Goal: Task Accomplishment & Management: Complete application form

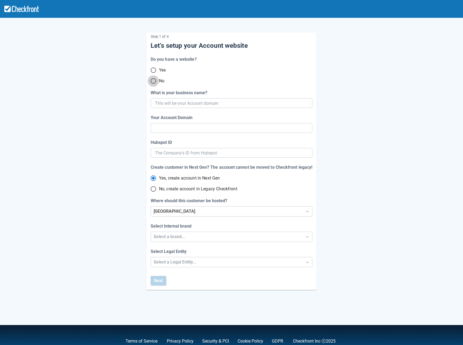
click at [153, 81] on input "No" at bounding box center [153, 80] width 11 height 11
radio input "true"
click at [166, 102] on input "What is your business name?" at bounding box center [231, 103] width 152 height 10
type input "S"
type input "s"
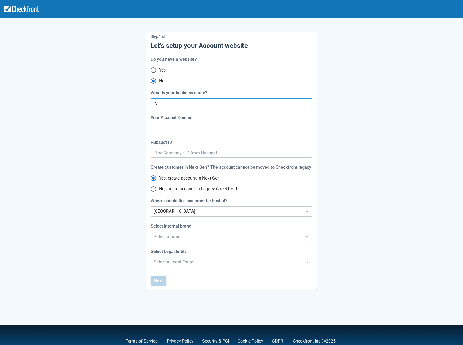
radio input "true"
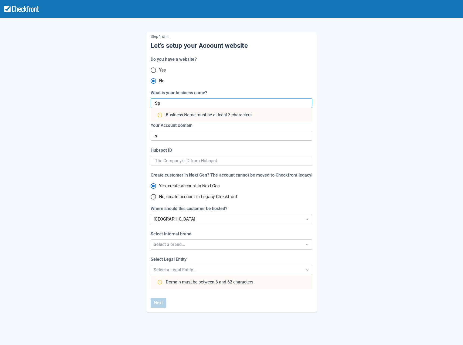
type input "Spe"
radio input "false"
type input "Spet"
radio input "false"
type input "spe"
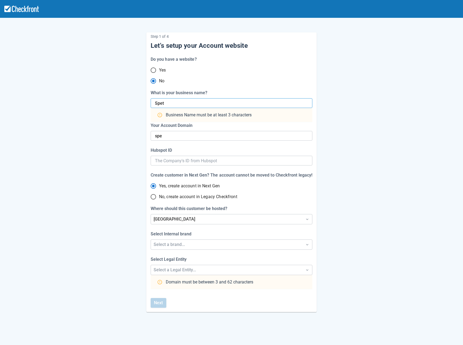
type input "Spet1"
radio input "false"
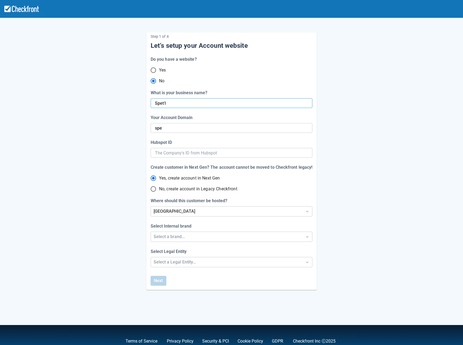
type input "Spet12"
radio input "false"
type input "spet"
radio input "false"
type input "spet-1"
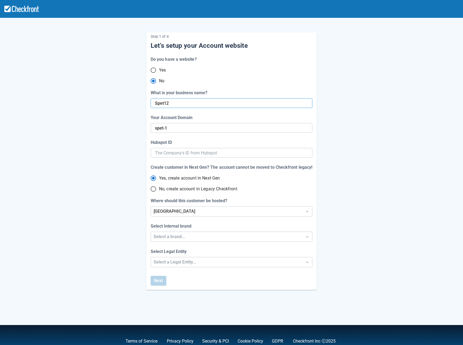
radio input "false"
type input "spet-12"
radio input "false"
type input "S"
radio input "false"
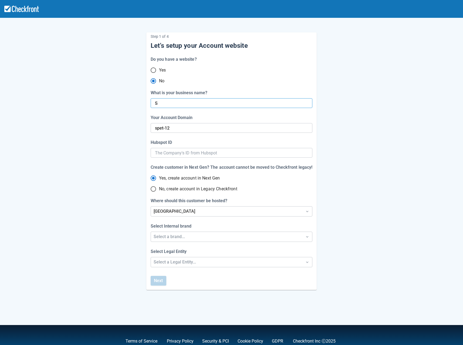
type input "s"
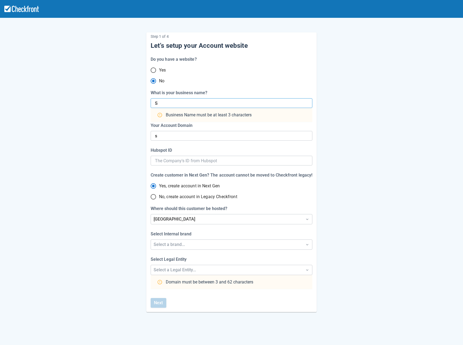
radio input "false"
type input "Sep"
radio input "false"
type input "sep"
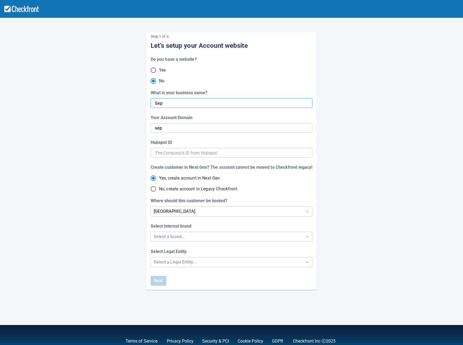
radio input "false"
type input "Sept1"
radio input "false"
type input "sept-1"
radio input "false"
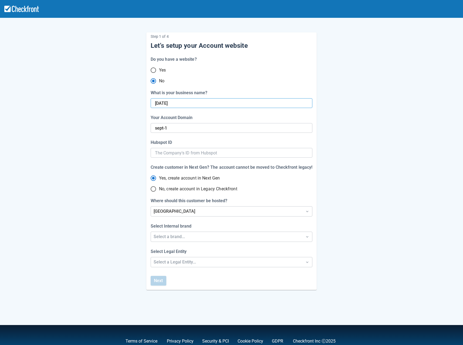
type input "Sept12"
radio input "false"
type input "sept-12"
radio input "false"
type input "Sept12test"
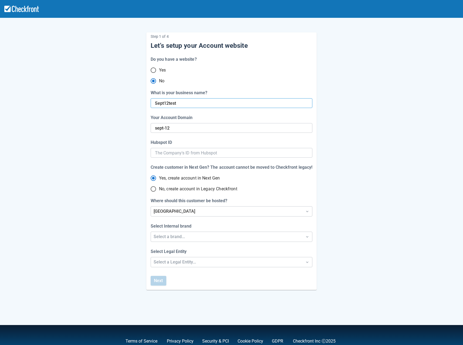
radio input "false"
type input "sept-12-test"
radio input "false"
type input "Sept12test"
click at [193, 211] on div "[GEOGRAPHIC_DATA]" at bounding box center [226, 211] width 146 height 6
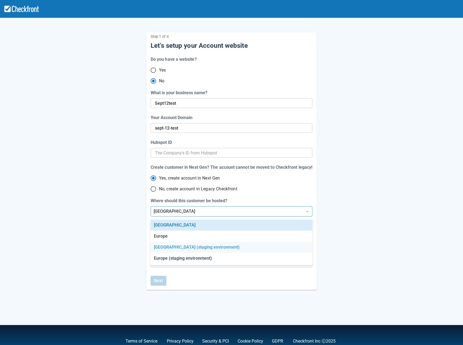
click at [197, 245] on div "[GEOGRAPHIC_DATA] (staging environment)" at bounding box center [231, 247] width 161 height 11
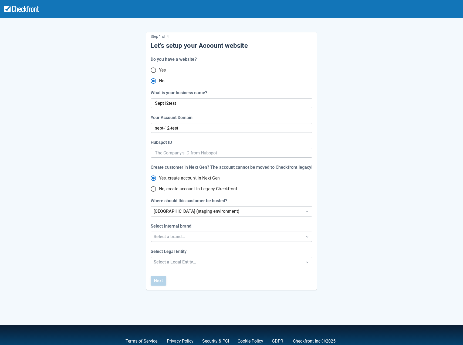
click at [170, 237] on div "Select a brand..." at bounding box center [226, 236] width 146 height 6
click at [166, 249] on div "Checkfront" at bounding box center [231, 250] width 161 height 11
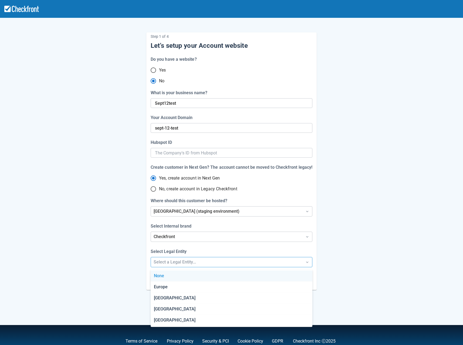
click at [171, 262] on div "Select a Legal Entity..." at bounding box center [226, 262] width 146 height 6
click at [166, 297] on div "[GEOGRAPHIC_DATA]" at bounding box center [231, 297] width 161 height 11
radio input "false"
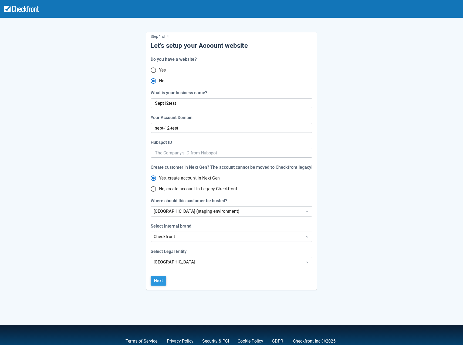
click at [159, 281] on button "Next" at bounding box center [159, 281] width 16 height 10
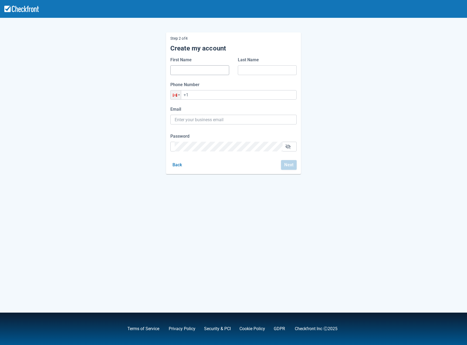
click at [193, 70] on input "First Name" at bounding box center [200, 70] width 50 height 10
type input "[PERSON_NAME]"
type input "[PERSON_NAME][EMAIL_ADDRESS][PERSON_NAME][DOMAIN_NAME]"
drag, startPoint x: 252, startPoint y: 121, endPoint x: 176, endPoint y: 120, distance: 76.9
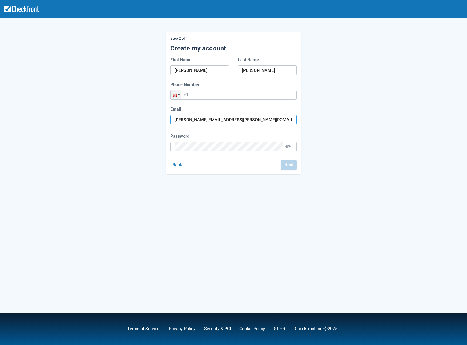
click at [179, 120] on input "[PERSON_NAME][EMAIL_ADDRESS][PERSON_NAME][DOMAIN_NAME]" at bounding box center [234, 120] width 118 height 10
click at [172, 119] on div at bounding box center [233, 120] width 126 height 10
drag, startPoint x: 240, startPoint y: 118, endPoint x: 176, endPoint y: 119, distance: 64.2
click at [176, 119] on input "[PERSON_NAME][EMAIL_ADDRESS][PERSON_NAME][DOMAIN_NAME]" at bounding box center [234, 120] width 118 height 10
click at [196, 91] on input "+1" at bounding box center [233, 94] width 126 height 9
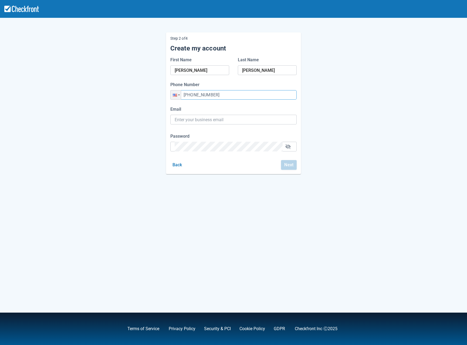
type input "+1 (555) 555-5555"
click at [213, 119] on input "Email" at bounding box center [234, 120] width 118 height 10
paste input "devanee94@beefance.com"
type input "devanee94@beefance.com"
click at [197, 245] on div "Step 2 of 4 Create my account First Name Maria Last Name Bucar Phone Number Pho…" at bounding box center [233, 172] width 467 height 345
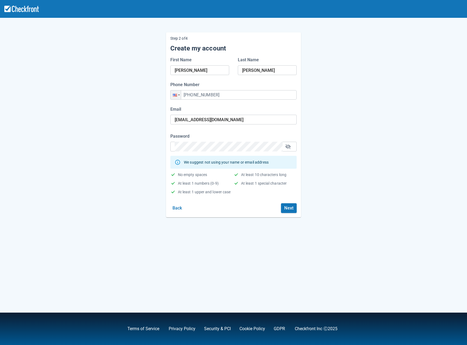
drag, startPoint x: 150, startPoint y: 111, endPoint x: 276, endPoint y: 137, distance: 128.4
click at [151, 110] on div "Step 2 of 4 Create my account First Name Maria Last Name Bucar Phone Number Pho…" at bounding box center [233, 120] width 307 height 193
click at [288, 146] on button "button" at bounding box center [287, 146] width 9 height 9
click at [283, 207] on button "Next" at bounding box center [289, 208] width 16 height 10
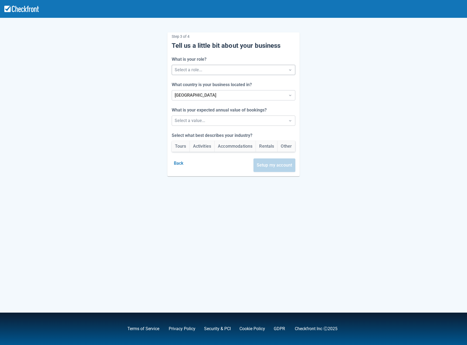
click at [188, 71] on div at bounding box center [229, 70] width 108 height 8
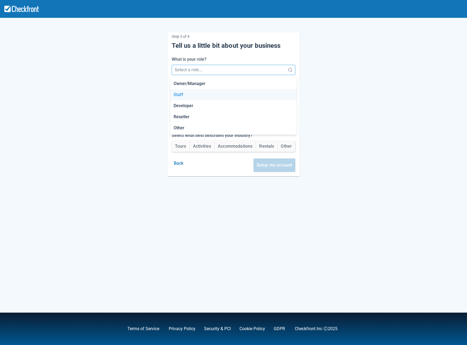
click at [177, 94] on div "Staff" at bounding box center [233, 94] width 126 height 11
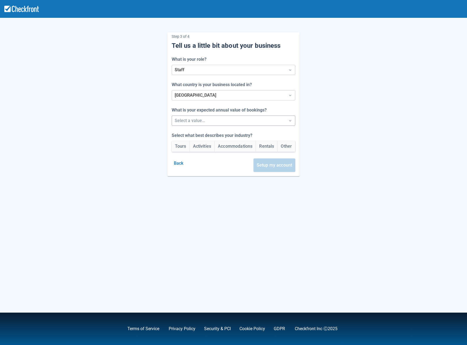
click at [186, 123] on div at bounding box center [229, 121] width 108 height 8
click at [182, 143] on div "Between $250k -$1m/yr" at bounding box center [233, 145] width 126 height 11
drag, startPoint x: 179, startPoint y: 146, endPoint x: 237, endPoint y: 153, distance: 59.0
click at [179, 146] on button "Tours" at bounding box center [181, 146] width 18 height 11
click at [289, 165] on button "Setup my account" at bounding box center [274, 164] width 42 height 13
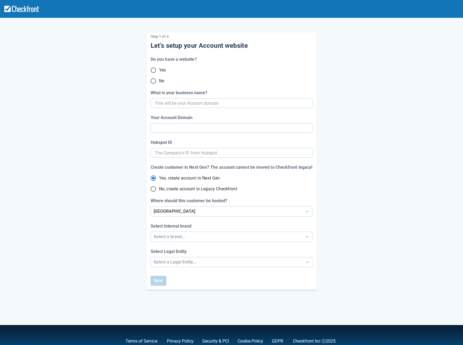
click at [155, 83] on input "No" at bounding box center [153, 80] width 11 height 11
radio input "true"
click at [168, 102] on input "What is your business name?" at bounding box center [231, 103] width 152 height 10
type input "Spet"
type input "spet"
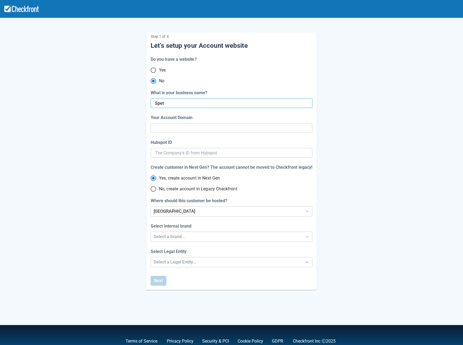
radio input "true"
type input "Spet1"
radio input "false"
type input "Spet12"
radio input "false"
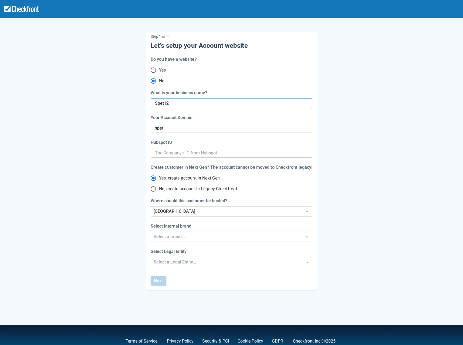
type input "spet-1"
type input "Spet12t"
radio input "false"
type input "spet-12"
radio input "false"
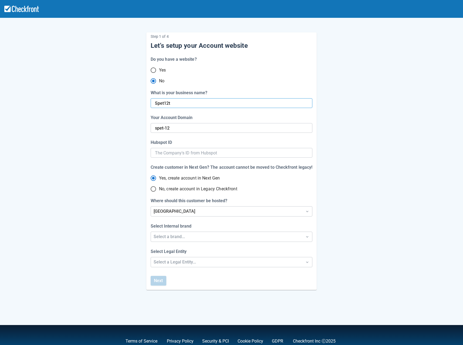
type input "spet-12-t"
type input "Spet12tt"
radio input "false"
type input "spet-12-tt"
type input "Spet12t"
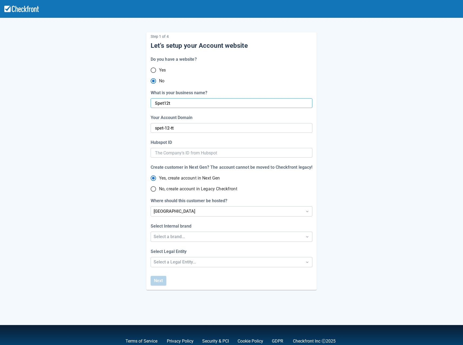
radio input "false"
type input "Spet12tes"
radio input "false"
type input "spet-12-t"
type input "Spet12test"
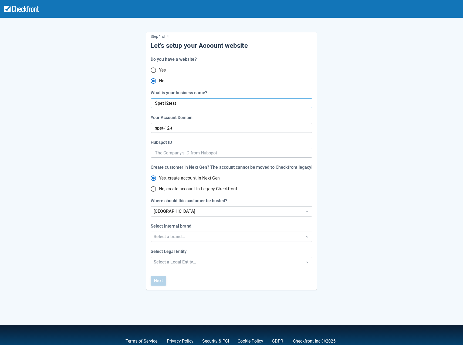
radio input "false"
type input "spet-12-tes"
radio input "false"
type input "spet-12-test"
radio input "false"
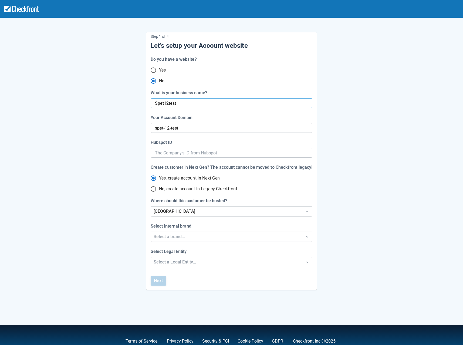
type input "Spet12test2"
radio input "false"
type input "spet-12-test-2"
radio input "false"
type input "Spet12test2"
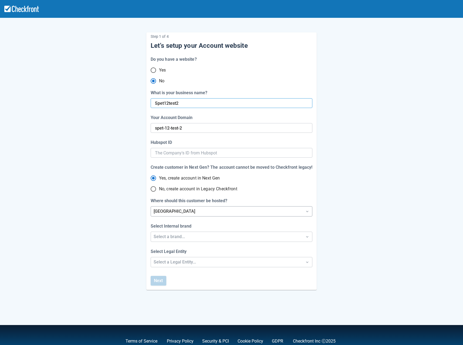
click at [186, 212] on div "[GEOGRAPHIC_DATA]" at bounding box center [226, 211] width 146 height 6
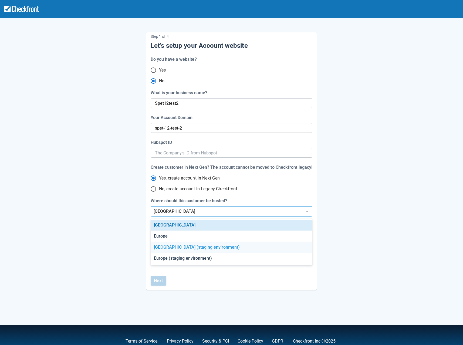
click at [190, 247] on div "[GEOGRAPHIC_DATA] (staging environment)" at bounding box center [231, 247] width 161 height 11
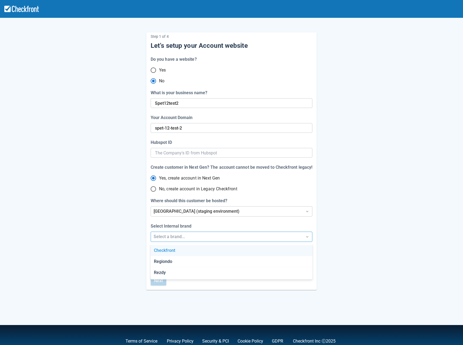
click at [175, 235] on div "Select a brand..." at bounding box center [226, 236] width 146 height 6
click at [170, 252] on div "Checkfront" at bounding box center [231, 250] width 161 height 11
click at [170, 254] on label "Select Legal Entity" at bounding box center [170, 251] width 38 height 6
click at [126, 262] on input "Select Legal Entity" at bounding box center [126, 262] width 0 height 0
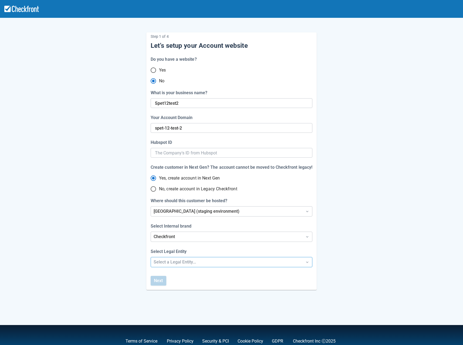
click at [172, 262] on div "Select a Legal Entity..." at bounding box center [226, 262] width 146 height 6
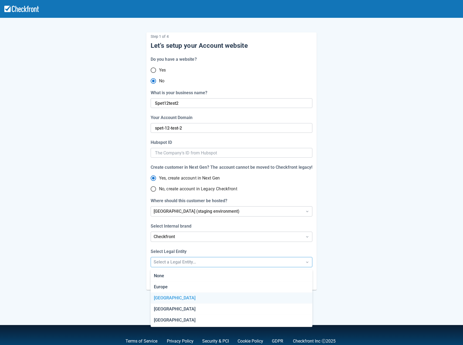
click at [170, 298] on div "[GEOGRAPHIC_DATA]" at bounding box center [231, 297] width 161 height 11
radio input "false"
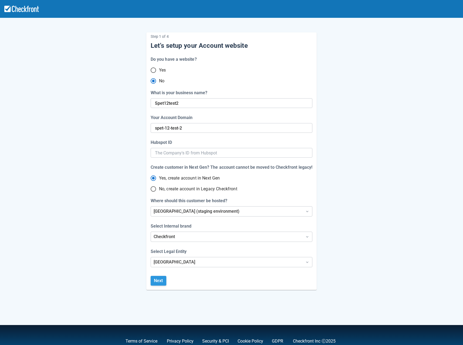
click at [163, 279] on button "Next" at bounding box center [159, 281] width 16 height 10
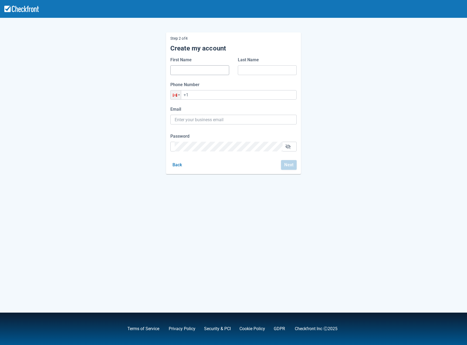
click at [183, 68] on input "First Name" at bounding box center [200, 70] width 50 height 10
type input "Maria"
type input "[PERSON_NAME]"
click at [201, 95] on input "+1" at bounding box center [233, 94] width 126 height 9
drag, startPoint x: 243, startPoint y: 117, endPoint x: 132, endPoint y: 119, distance: 110.6
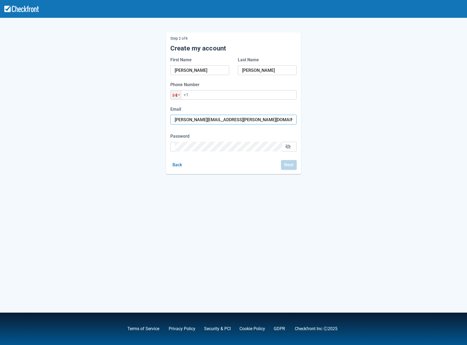
click at [132, 119] on div "Step 2 of 4 Create my account First Name Maria Last Name Bucar Phone Number Pho…" at bounding box center [233, 99] width 307 height 150
paste input "owq70z587q@ibolinva"
type input "owq70z587q@ibolinva.com"
click at [197, 92] on input "+1" at bounding box center [233, 94] width 126 height 9
type input "[PHONE_NUMBER]"
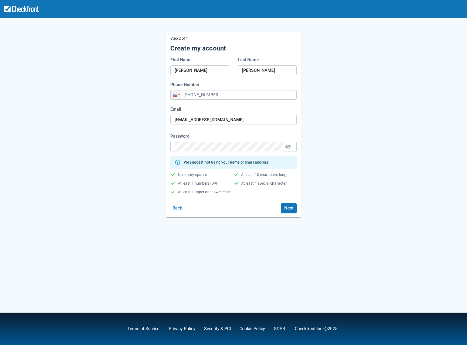
click at [128, 185] on div "Step 2 of 4 Create my account First Name Maria Last Name Bucar Phone Number Pho…" at bounding box center [233, 120] width 307 height 193
click at [293, 208] on button "Next" at bounding box center [289, 208] width 16 height 10
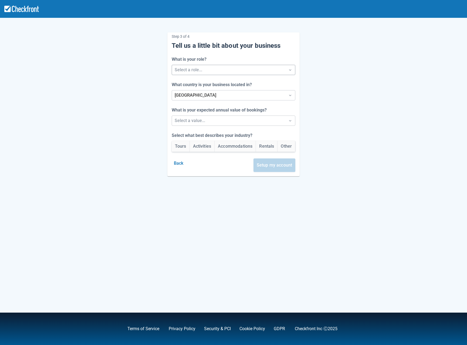
click at [189, 71] on div at bounding box center [229, 70] width 108 height 8
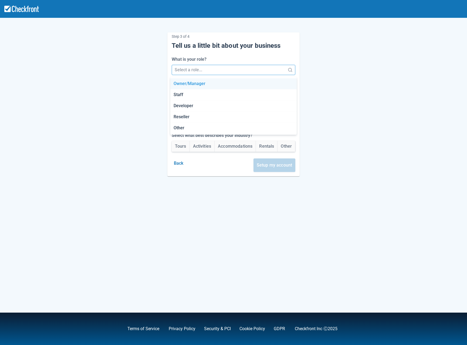
drag, startPoint x: 184, startPoint y: 83, endPoint x: 188, endPoint y: 93, distance: 10.5
click at [184, 83] on div "Owner/Manager" at bounding box center [233, 83] width 126 height 11
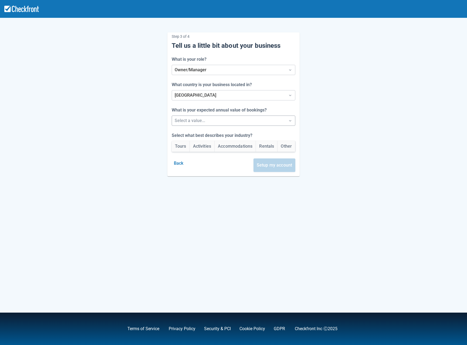
click at [189, 118] on div at bounding box center [229, 121] width 108 height 8
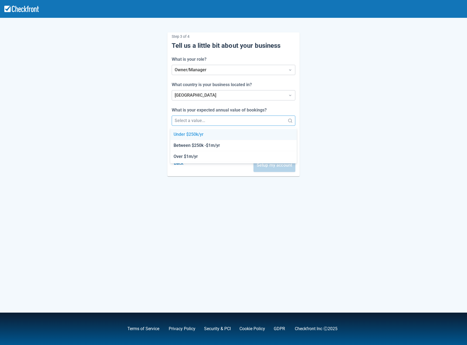
click at [188, 137] on div "Under $250k/yr" at bounding box center [233, 134] width 126 height 11
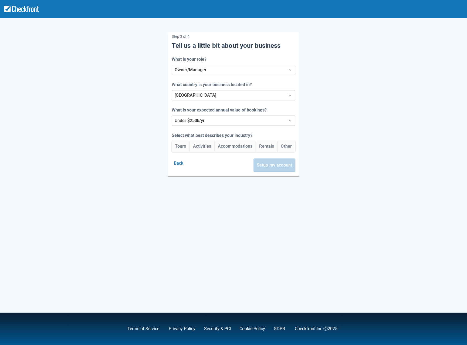
drag, startPoint x: 178, startPoint y: 148, endPoint x: 196, endPoint y: 152, distance: 17.9
click at [179, 148] on button "Tours" at bounding box center [181, 146] width 18 height 11
click at [288, 163] on button "Setup my account" at bounding box center [274, 164] width 42 height 13
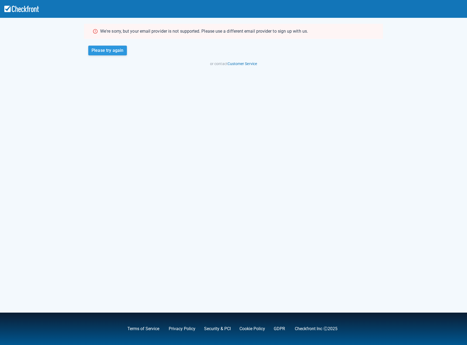
click at [95, 49] on button "Please try again" at bounding box center [107, 51] width 39 height 10
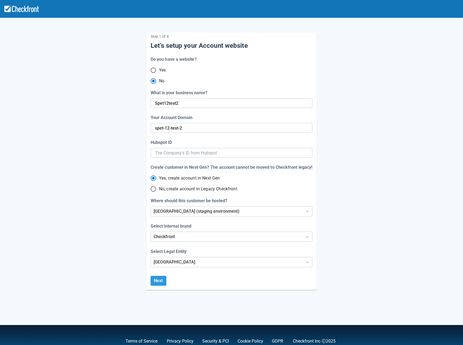
click at [157, 280] on button "Next" at bounding box center [159, 281] width 16 height 10
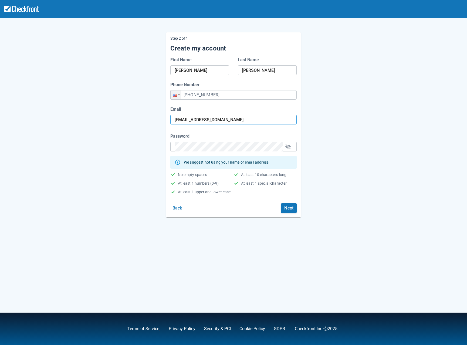
drag, startPoint x: 241, startPoint y: 120, endPoint x: 250, endPoint y: 118, distance: 9.9
click at [250, 118] on input "owq70z587q@ibolinva.com" at bounding box center [234, 120] width 118 height 10
paste input "tmkpxcp@tiksofi.uk"
type input "tmkpxcp@tiksofi.uk"
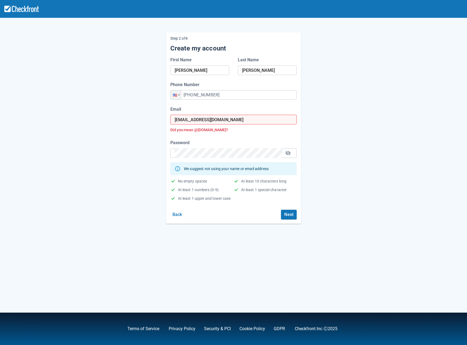
drag, startPoint x: 288, startPoint y: 201, endPoint x: 291, endPoint y: 204, distance: 4.2
click at [289, 201] on form "First Name Maria Last Name Bucar Phone Number Phone +1 (555) 555-5555 Email tmk…" at bounding box center [233, 138] width 126 height 163
click at [290, 215] on button "Next" at bounding box center [289, 215] width 16 height 10
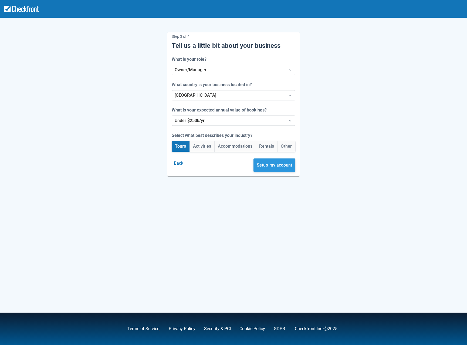
click at [280, 161] on button "Setup my account" at bounding box center [274, 164] width 42 height 13
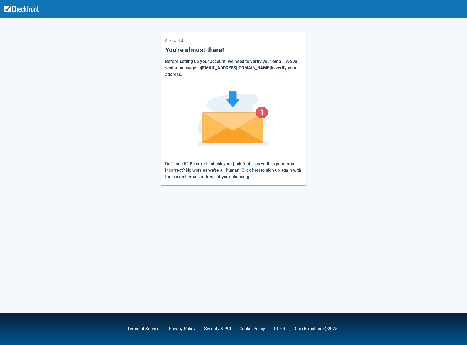
click at [117, 64] on div "Step 4 of 4 You're almost there! Before setting up your account, we need to ver…" at bounding box center [233, 105] width 307 height 162
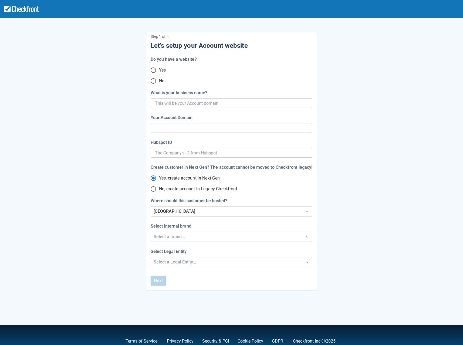
click at [153, 80] on input "No" at bounding box center [153, 80] width 11 height 11
radio input "true"
click at [173, 105] on input "What is your business name?" at bounding box center [231, 103] width 152 height 10
type input "sept"
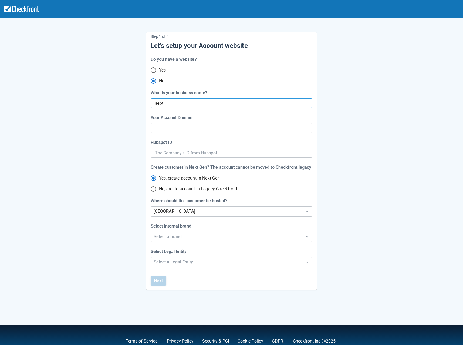
radio input "true"
radio input "false"
type input "[DATE]"
radio input "false"
type input "sept-12"
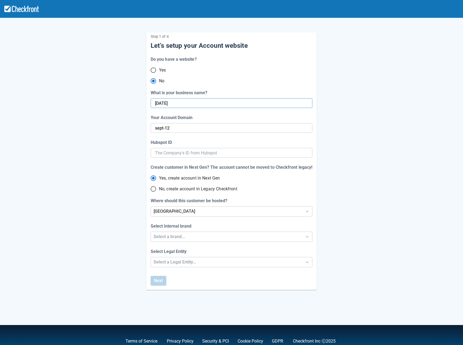
radio input "false"
type input "sept12test"
radio input "false"
type input "sept-12-test"
radio input "false"
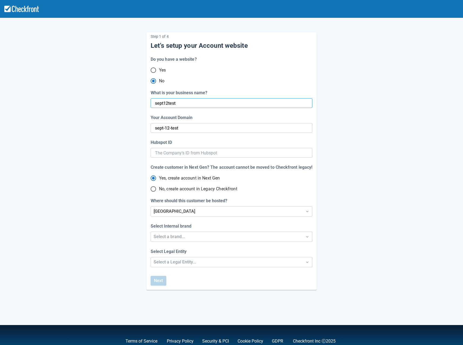
type input "sept12test3"
radio input "false"
type input "sept-12-test-3"
radio input "false"
type input "sept12test3"
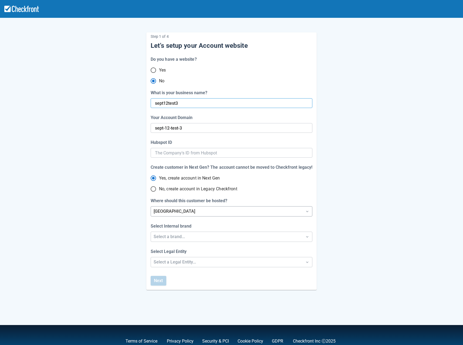
click at [186, 211] on div "[GEOGRAPHIC_DATA]" at bounding box center [226, 211] width 146 height 6
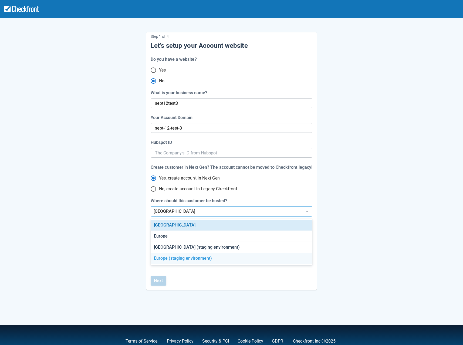
click at [185, 258] on div "Europe (staging environment)" at bounding box center [231, 258] width 161 height 11
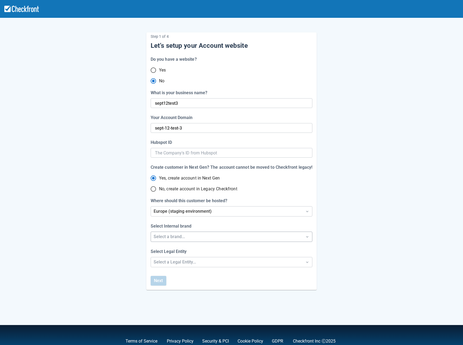
click at [159, 235] on div "Select a brand..." at bounding box center [226, 236] width 146 height 6
click at [170, 252] on div "Checkfront" at bounding box center [231, 250] width 161 height 11
click at [170, 261] on div "Select a Legal Entity..." at bounding box center [226, 262] width 146 height 6
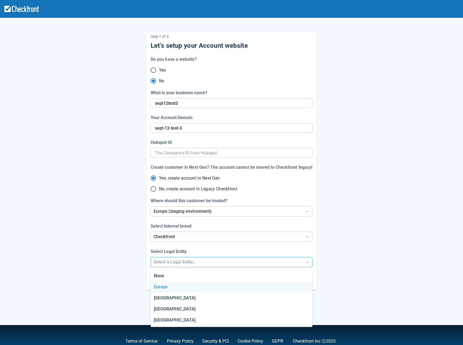
click at [169, 288] on div "Europe" at bounding box center [231, 286] width 161 height 11
radio input "false"
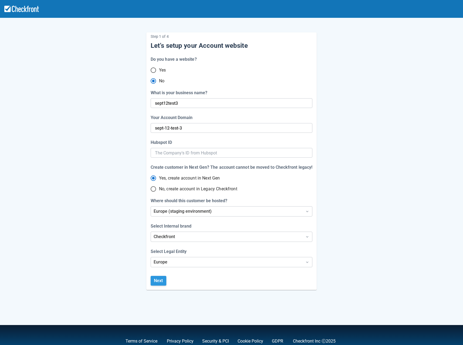
click at [158, 278] on button "Next" at bounding box center [159, 281] width 16 height 10
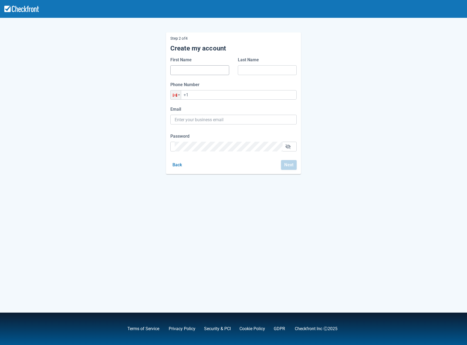
click at [192, 74] on input "First Name" at bounding box center [200, 70] width 50 height 10
type input "mm"
click at [260, 71] on input "m" at bounding box center [267, 70] width 50 height 10
type input "mmm"
click at [214, 92] on input "+1" at bounding box center [233, 94] width 126 height 9
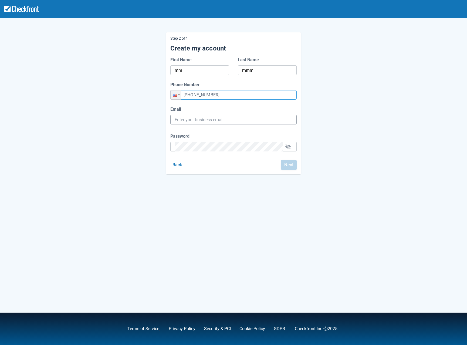
type input "[PHONE_NUMBER]"
click at [194, 119] on input "Email" at bounding box center [234, 120] width 118 height 10
paste input "ak4gjqlx@emailgen.uk"
type input "ak4gjqlx@emailgen.uk"
click at [64, 122] on div "Step 2 of 4 Create my account First Name mm Last Name mmm Phone Number Phone +1…" at bounding box center [233, 172] width 467 height 345
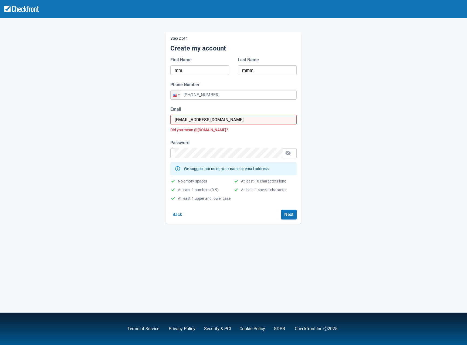
click at [300, 214] on div "Step 2 of 4 Create my account First Name mm Last Name mmm Phone Number Phone +1…" at bounding box center [233, 124] width 307 height 200
click at [292, 214] on button "Next" at bounding box center [289, 215] width 16 height 10
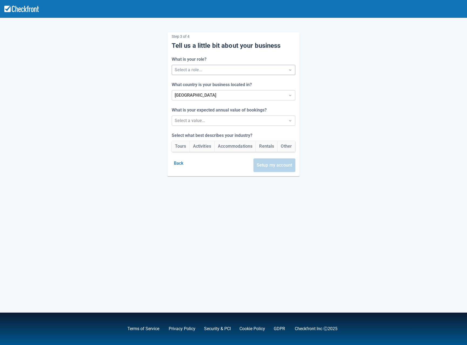
click at [221, 67] on div at bounding box center [229, 70] width 108 height 8
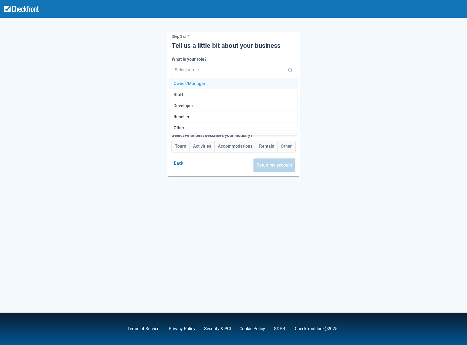
drag, startPoint x: 184, startPoint y: 85, endPoint x: 186, endPoint y: 89, distance: 4.7
click at [184, 85] on div "Owner/Manager" at bounding box center [233, 83] width 126 height 11
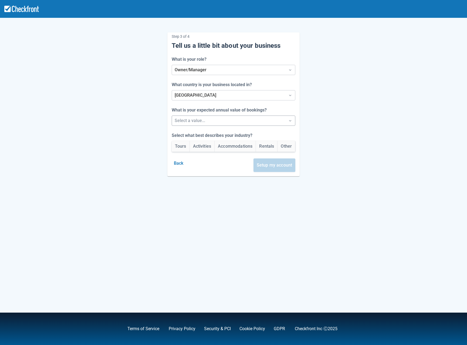
drag, startPoint x: 179, startPoint y: 121, endPoint x: 179, endPoint y: 127, distance: 5.7
click at [179, 121] on div at bounding box center [229, 121] width 108 height 8
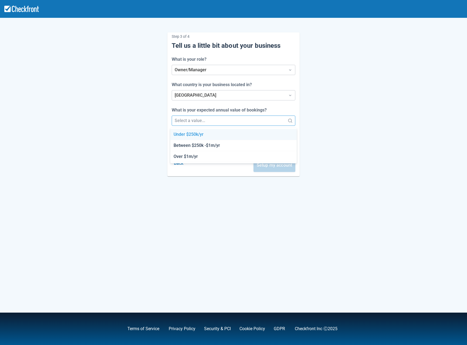
click at [182, 136] on div "Under $250k/yr" at bounding box center [233, 134] width 126 height 11
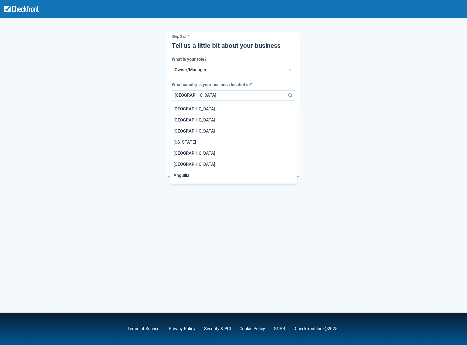
click at [187, 98] on div at bounding box center [229, 95] width 108 height 8
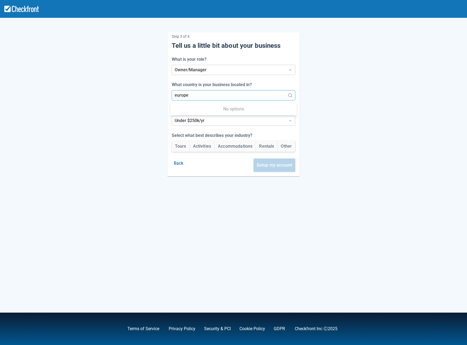
type input "europe"
click at [211, 177] on div "Step 3 of 4 Tell us a little bit about your business What is your role? Owner/M…" at bounding box center [233, 172] width 467 height 345
click at [193, 96] on div at bounding box center [229, 95] width 108 height 8
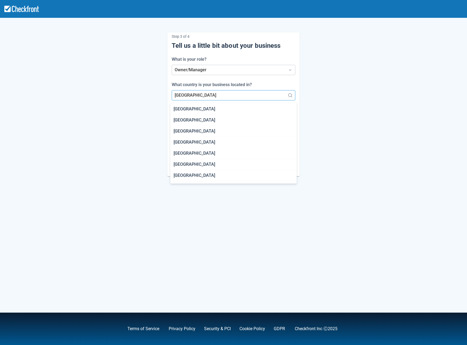
scroll to position [744, 0]
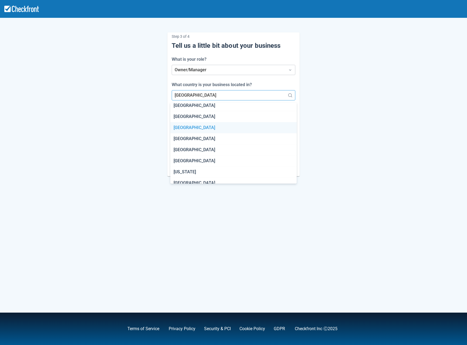
click at [195, 127] on div "France" at bounding box center [233, 127] width 126 height 11
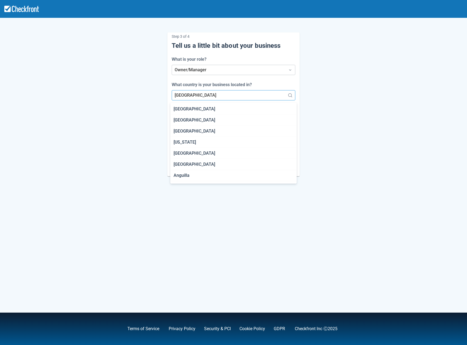
click at [192, 94] on div at bounding box center [229, 95] width 108 height 8
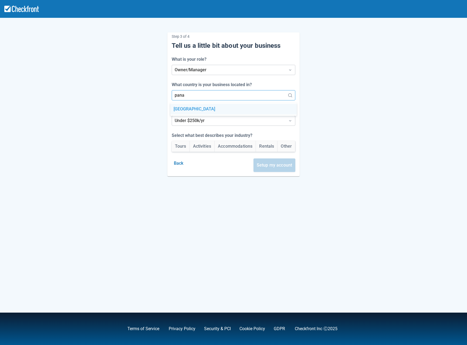
click at [198, 110] on div "Panama" at bounding box center [233, 109] width 126 height 11
type input "pana"
click at [179, 147] on button "Tours" at bounding box center [181, 146] width 18 height 11
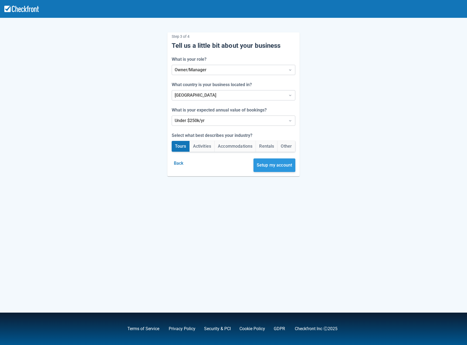
click at [295, 168] on button "Setup my account" at bounding box center [274, 164] width 42 height 13
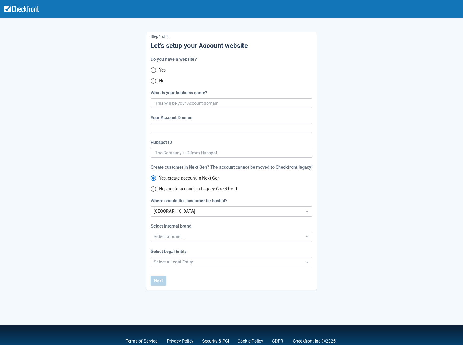
click at [153, 81] on input "No" at bounding box center [153, 80] width 11 height 11
radio input "true"
click at [177, 105] on input "What is your business name?" at bounding box center [231, 103] width 152 height 10
type input "Sp"
type input "sp"
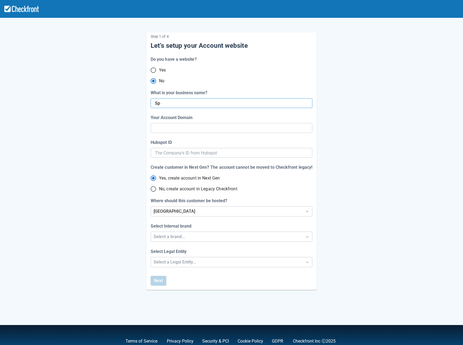
radio input "true"
radio input "false"
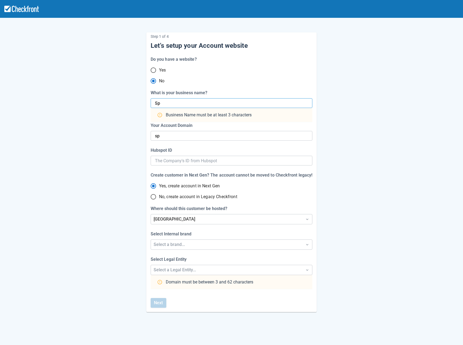
type input "S"
radio input "false"
type input "s"
radio input "false"
type input "Sept"
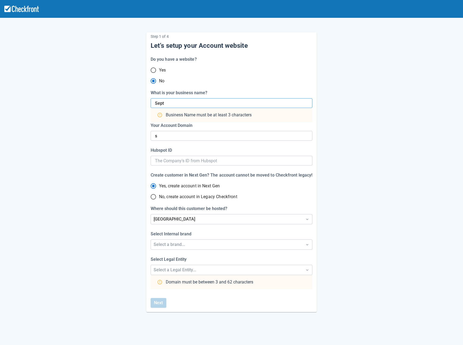
radio input "false"
type input "sept"
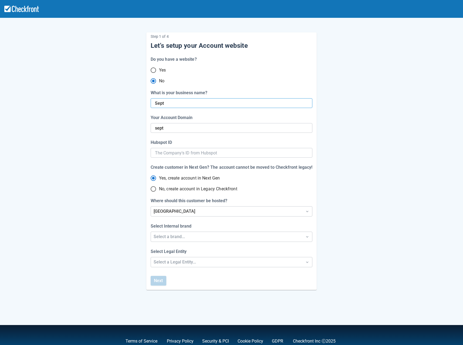
radio input "false"
type input "Sept12"
radio input "false"
type input "sept-12"
radio input "false"
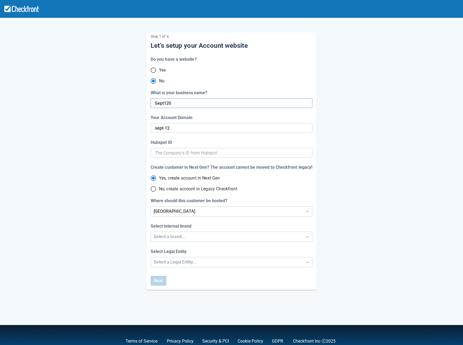
type input "Sept1204"
radio input "false"
type input "sept-1204"
radio input "false"
type input "Sept1"
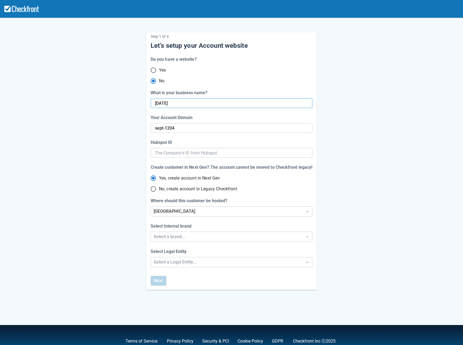
radio input "false"
type input "sept-1"
radio input "false"
type input "Sept12"
radio input "false"
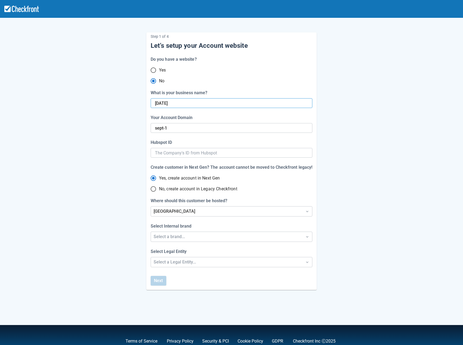
type input "sept-12"
radio input "false"
paste input "account-domain001"
type input "Sept12account-domain001"
radio input "false"
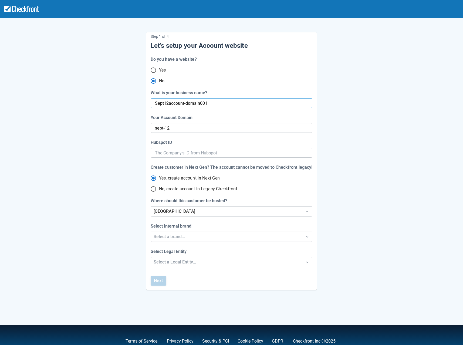
type input "sept-12-account-domain-001"
radio input "false"
type input "Sept12account-domain001"
click at [190, 211] on div "[GEOGRAPHIC_DATA]" at bounding box center [226, 211] width 146 height 6
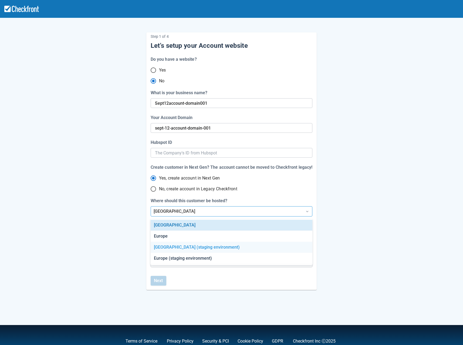
click at [195, 250] on div "[GEOGRAPHIC_DATA] (staging environment)" at bounding box center [231, 247] width 161 height 11
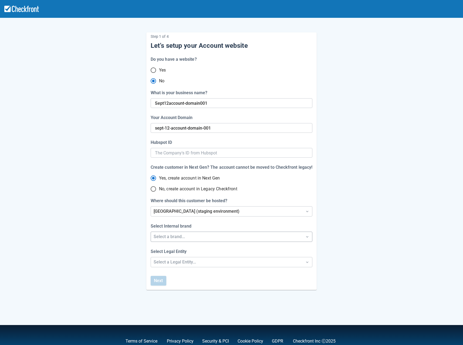
click at [175, 238] on div "Select a brand..." at bounding box center [226, 236] width 146 height 6
click at [182, 251] on div "Checkfront" at bounding box center [231, 250] width 161 height 11
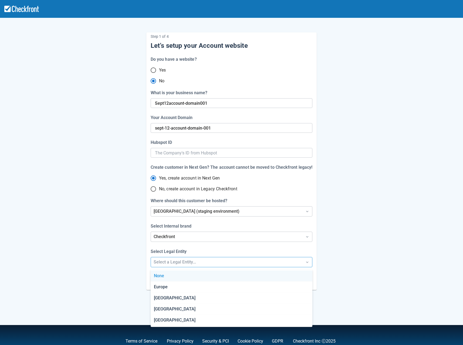
click at [172, 262] on div "Select a Legal Entity..." at bounding box center [226, 262] width 146 height 6
click at [182, 298] on div "[GEOGRAPHIC_DATA]" at bounding box center [231, 297] width 161 height 11
radio input "false"
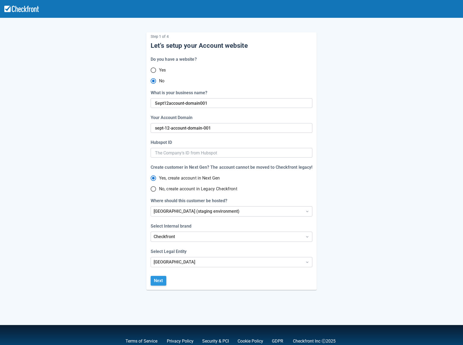
click at [162, 279] on button "Next" at bounding box center [159, 281] width 16 height 10
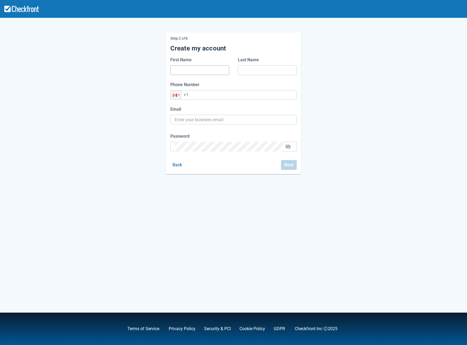
click at [193, 70] on input "First Name" at bounding box center [200, 70] width 50 height 10
type input "[PERSON_NAME]"
type input "[PERSON_NAME][EMAIL_ADDRESS][PERSON_NAME][DOMAIN_NAME]"
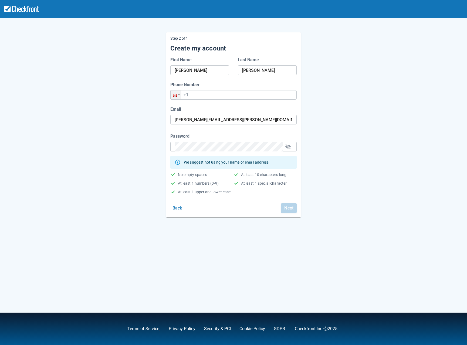
click at [142, 151] on div "Step 2 of 4 Create my account First Name Maria Last Name Bucar Phone Number Pho…" at bounding box center [233, 120] width 307 height 193
click at [209, 91] on input "+1" at bounding box center [233, 94] width 126 height 9
type input "+1 (555) 555-5555"
click at [290, 212] on button "Next" at bounding box center [289, 208] width 16 height 10
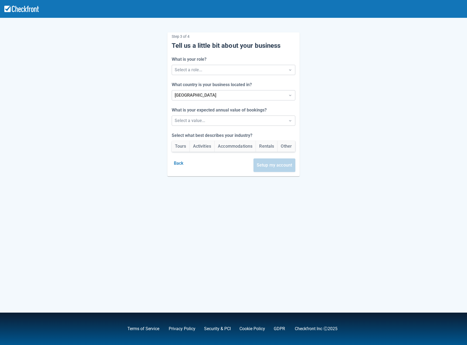
click at [190, 63] on div "What is your role? Select a role..." at bounding box center [234, 65] width 124 height 19
click at [186, 70] on div at bounding box center [229, 70] width 108 height 8
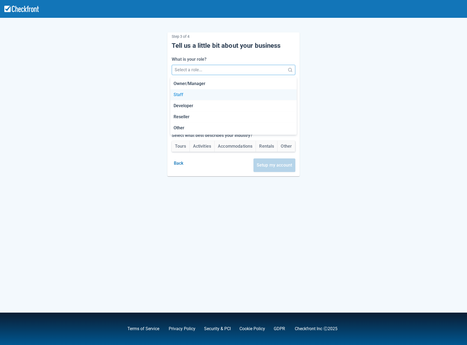
click at [182, 91] on div "Staff" at bounding box center [233, 94] width 126 height 11
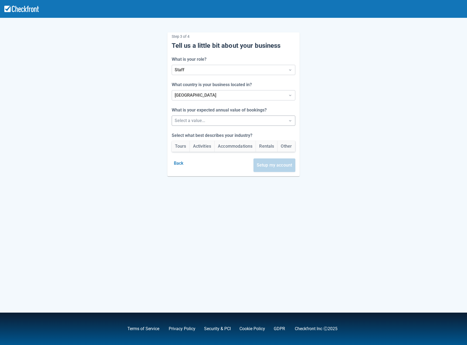
click at [181, 120] on div at bounding box center [229, 121] width 108 height 8
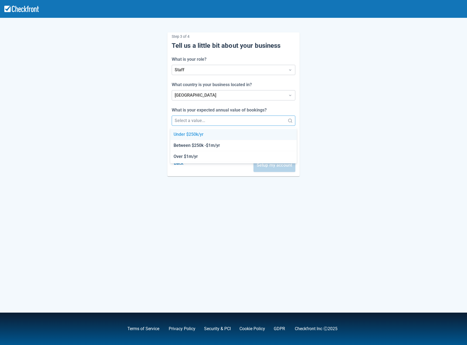
click at [186, 133] on div "Under $250k/yr" at bounding box center [233, 134] width 126 height 11
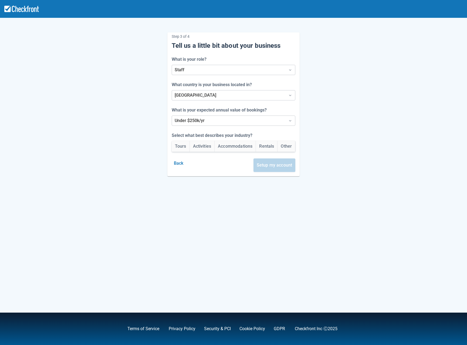
click at [140, 141] on div "Step 3 of 4 Tell us a little bit about your business What is your role? Staff W…" at bounding box center [233, 100] width 307 height 152
click at [179, 143] on button "Tours" at bounding box center [181, 146] width 18 height 11
click at [301, 166] on div "Step 3 of 4 Tell us a little bit about your business What is your role? Staff W…" at bounding box center [233, 100] width 307 height 152
click at [285, 165] on button "Setup my account" at bounding box center [274, 164] width 42 height 13
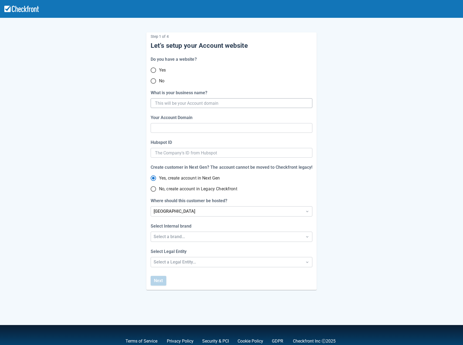
click at [178, 103] on input "What is your business name?" at bounding box center [231, 103] width 152 height 10
click at [155, 82] on input "No" at bounding box center [153, 80] width 11 height 11
radio input "true"
click at [168, 104] on input "What is your business name?" at bounding box center [231, 103] width 152 height 10
type input "sp"
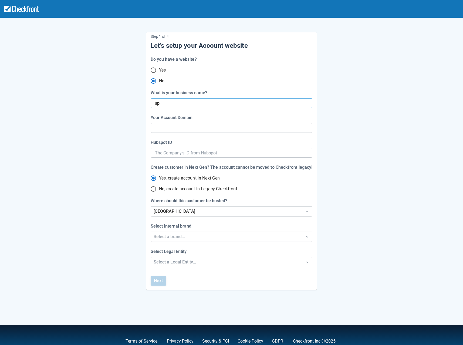
type input "sp"
radio input "true"
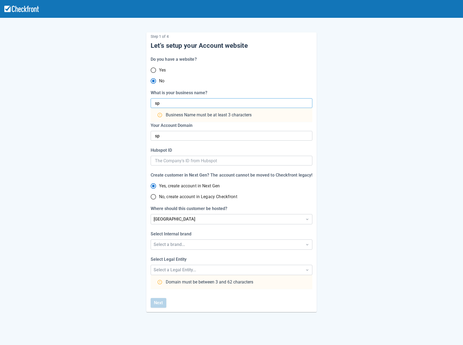
radio input "false"
type input "se"
radio input "false"
type input "se"
radio input "false"
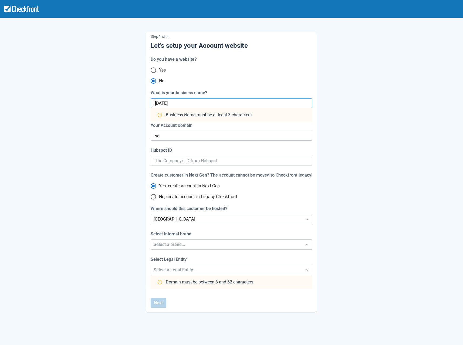
type input "[DATE]"
radio input "false"
type input "sept-12"
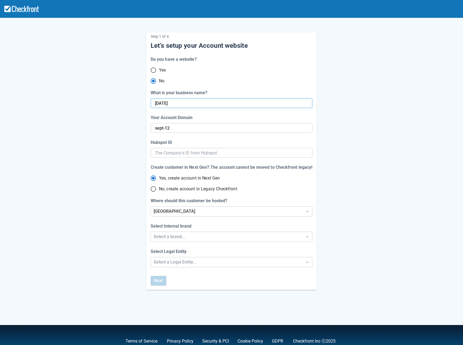
paste input "account-domain002"
type input "[DATE] account-domain002"
radio input "false"
type input "sept-12-account-domain-002"
radio input "false"
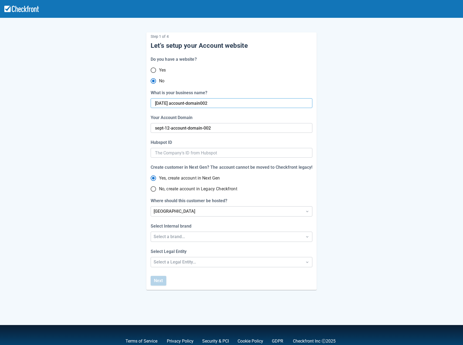
click at [170, 102] on input "[DATE] account-domain002" at bounding box center [231, 103] width 152 height 10
type input "[DATE]-account-domain002"
radio input "false"
type input "[DATE]-account-domain002"
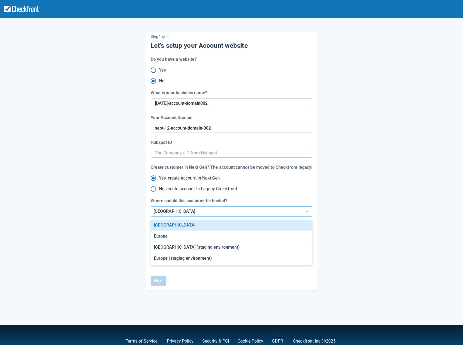
click at [217, 206] on div "[GEOGRAPHIC_DATA]" at bounding box center [226, 211] width 151 height 10
click at [208, 249] on div "[GEOGRAPHIC_DATA] (staging environment)" at bounding box center [231, 247] width 161 height 11
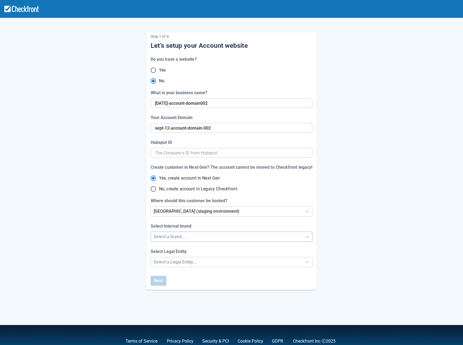
click at [187, 239] on div "Select a brand..." at bounding box center [226, 236] width 146 height 6
click at [179, 251] on div "Checkfront" at bounding box center [231, 250] width 161 height 11
click at [176, 264] on div "Select a Legal Entity..." at bounding box center [226, 262] width 146 height 6
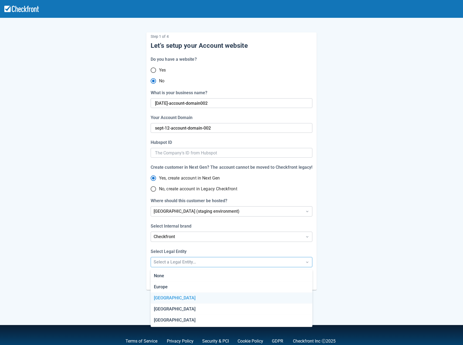
click at [168, 296] on div "[GEOGRAPHIC_DATA]" at bounding box center [231, 297] width 161 height 11
radio input "false"
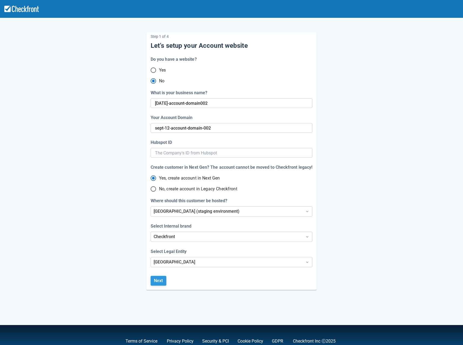
click at [162, 281] on button "Next" at bounding box center [159, 281] width 16 height 10
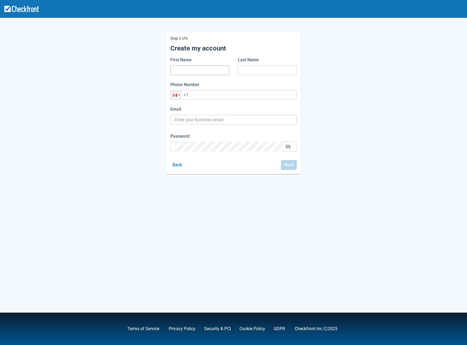
click at [192, 67] on input "First Name" at bounding box center [200, 70] width 50 height 10
type input "[PERSON_NAME]"
type input "[PERSON_NAME][EMAIL_ADDRESS][PERSON_NAME][DOMAIN_NAME]"
click at [194, 95] on input "+1" at bounding box center [233, 94] width 126 height 9
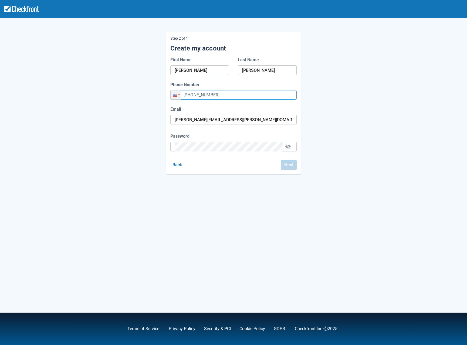
type input "[PHONE_NUMBER]"
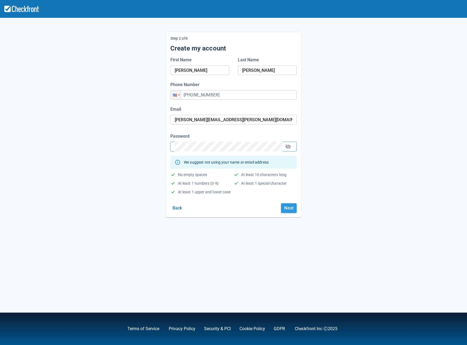
click at [286, 206] on button "Next" at bounding box center [289, 208] width 16 height 10
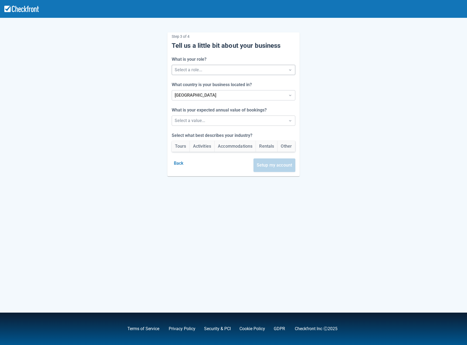
click at [194, 65] on div "Select a role..." at bounding box center [229, 70] width 114 height 10
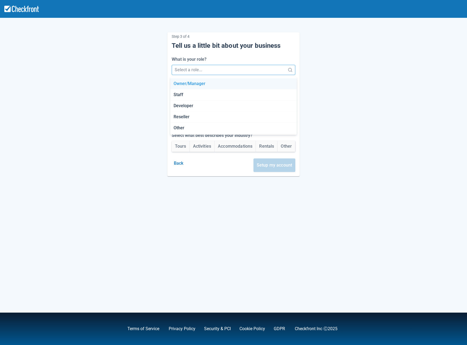
click at [185, 83] on div "Owner/Manager" at bounding box center [233, 83] width 126 height 11
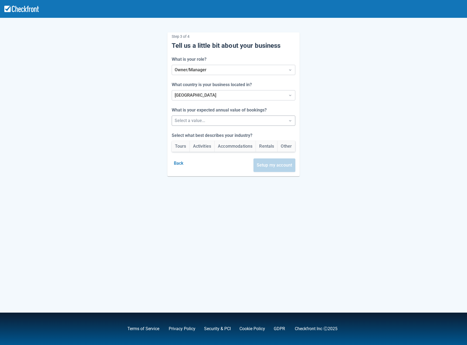
click at [205, 117] on div at bounding box center [229, 121] width 108 height 8
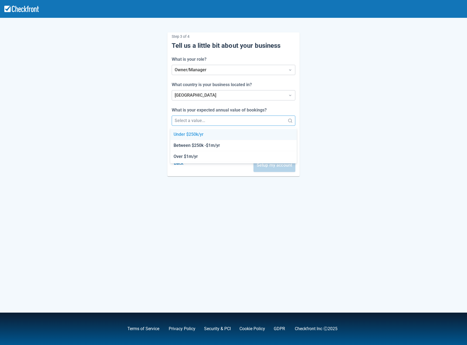
click at [180, 136] on div "Under $250k/yr" at bounding box center [233, 134] width 126 height 11
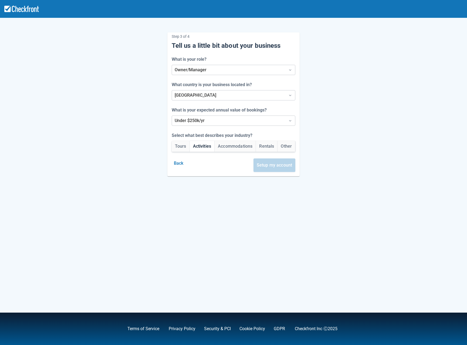
drag, startPoint x: 149, startPoint y: 140, endPoint x: 188, endPoint y: 149, distance: 40.2
click at [149, 140] on div "Step 3 of 4 Tell us a little bit about your business What is your role? Owner/M…" at bounding box center [233, 100] width 307 height 152
click at [180, 146] on button "Tours" at bounding box center [181, 146] width 18 height 11
click at [313, 160] on div "Step 3 of 4 Tell us a little bit about your business What is your role? Owner/M…" at bounding box center [233, 100] width 307 height 152
click at [277, 162] on button "Setup my account" at bounding box center [274, 164] width 42 height 13
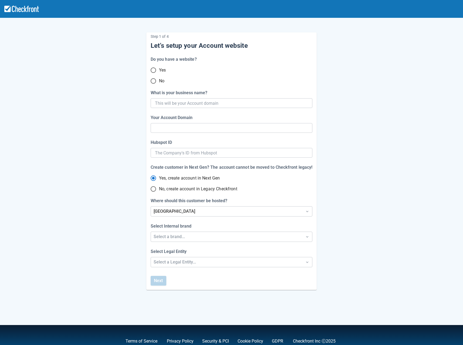
click at [151, 82] on input "No" at bounding box center [153, 80] width 11 height 11
radio input "true"
click at [171, 104] on input "What is your business name?" at bounding box center [231, 103] width 152 height 10
type input "sept"
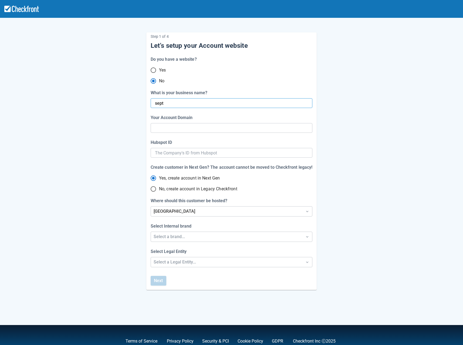
radio input "true"
radio input "false"
type input "[DATE]"
radio input "false"
type input "sept-12"
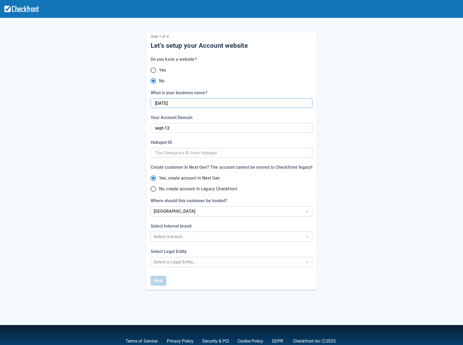
radio input "false"
paste input "account-domain00"
type input "[DATE]-account-domain00"
radio input "false"
type input "sept-12-account-domain-00"
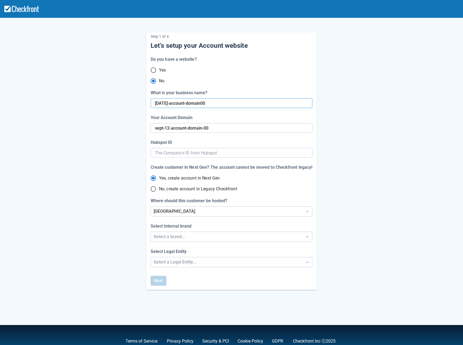
radio input "false"
type input "[DATE]-account-domain003"
radio input "false"
type input "sept-12-account-domain-003"
radio input "false"
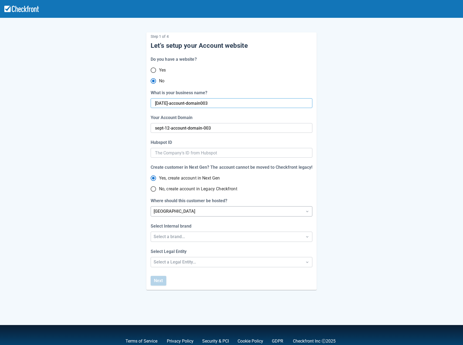
type input "[DATE]-account-domain003"
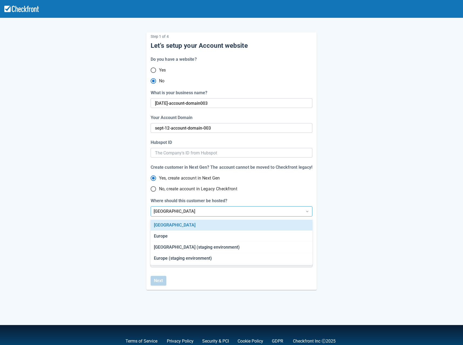
click at [192, 209] on div "[GEOGRAPHIC_DATA]" at bounding box center [226, 211] width 146 height 6
click at [181, 246] on div "North America (staging environment)" at bounding box center [231, 247] width 161 height 11
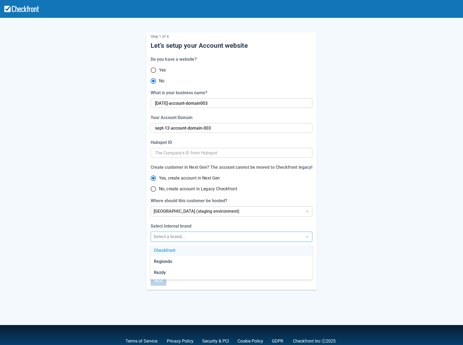
drag, startPoint x: 193, startPoint y: 238, endPoint x: 186, endPoint y: 250, distance: 13.3
click at [193, 238] on div "Select a brand..." at bounding box center [226, 236] width 146 height 6
drag, startPoint x: 180, startPoint y: 250, endPoint x: 134, endPoint y: 257, distance: 46.8
click at [180, 250] on div "Checkfront" at bounding box center [231, 250] width 161 height 11
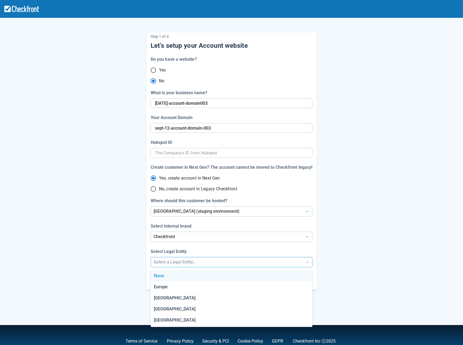
click at [196, 260] on div "Select a Legal Entity..." at bounding box center [226, 262] width 146 height 6
drag, startPoint x: 187, startPoint y: 300, endPoint x: 176, endPoint y: 298, distance: 10.6
click at [187, 300] on div "[GEOGRAPHIC_DATA]" at bounding box center [231, 297] width 161 height 11
radio input "false"
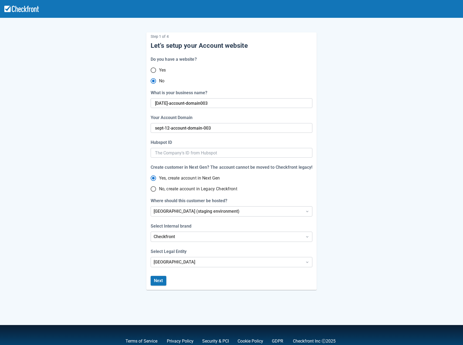
click at [158, 284] on button "Next" at bounding box center [159, 281] width 16 height 10
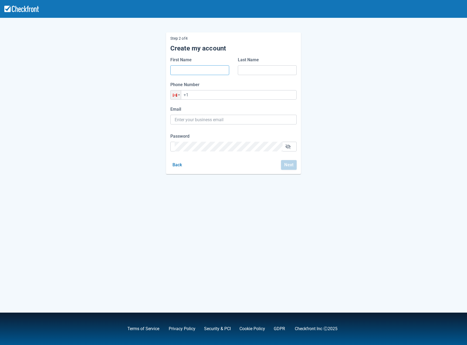
click at [185, 67] on input "First Name" at bounding box center [200, 70] width 50 height 10
type input "Maria"
type input "[PERSON_NAME]"
drag, startPoint x: 244, startPoint y: 119, endPoint x: 163, endPoint y: 121, distance: 81.2
click at [163, 121] on div "Step 2 of 4 Create my account First Name Maria Last Name Bucar Phone Number Pho…" at bounding box center [233, 99] width 307 height 150
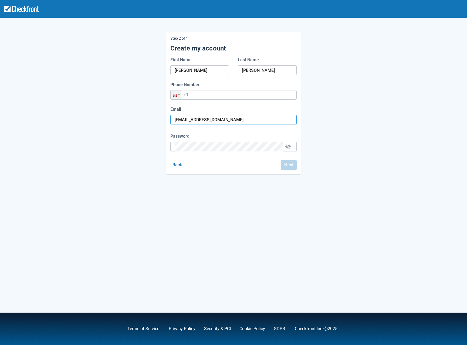
type input "freyais@gmail.com"
click at [137, 138] on div "Step 2 of 4 Create my account First Name Maria Last Name Bucar Phone Number Pho…" at bounding box center [233, 99] width 307 height 150
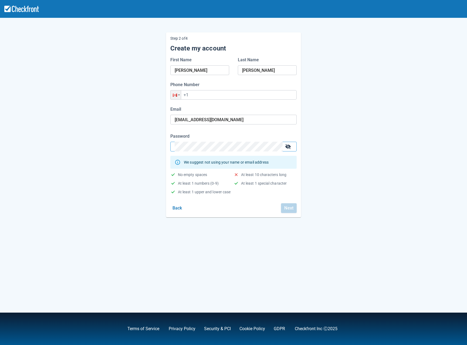
click at [289, 145] on button "button" at bounding box center [287, 146] width 9 height 9
click at [169, 147] on div "Password We suggest not using your name or email address No empty spaces At lea…" at bounding box center [233, 163] width 135 height 61
click at [344, 160] on div "Step 2 of 4 Create my account First Name Maria Last Name Bucar Phone Number Pho…" at bounding box center [233, 120] width 307 height 193
click at [173, 147] on div at bounding box center [233, 147] width 126 height 10
click at [191, 196] on form "First Name Maria Last Name Bucar Phone Number Phone +1 Email freyais@gmail.com …" at bounding box center [233, 135] width 126 height 156
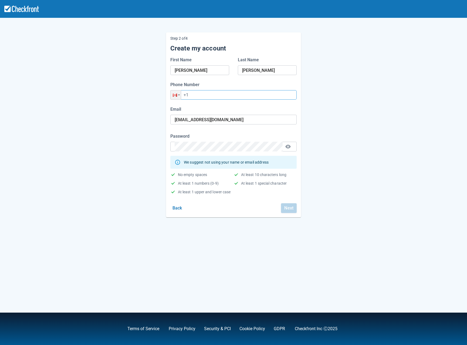
click at [203, 95] on input "+1" at bounding box center [233, 94] width 126 height 9
type input "[PHONE_NUMBER]"
click at [292, 209] on button "Next" at bounding box center [289, 208] width 16 height 10
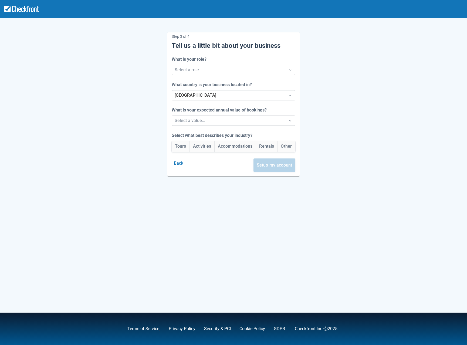
click at [212, 66] on div at bounding box center [229, 70] width 108 height 8
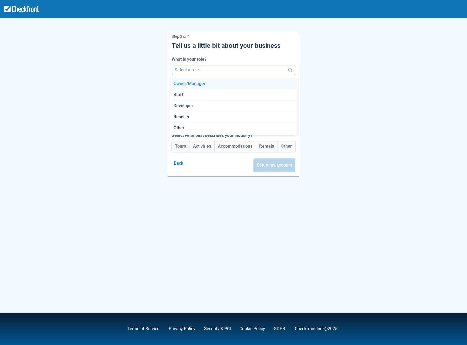
click at [192, 87] on div "Owner/Manager" at bounding box center [233, 83] width 126 height 11
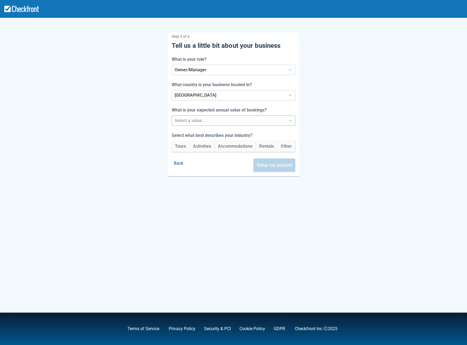
click at [181, 120] on div at bounding box center [229, 121] width 108 height 8
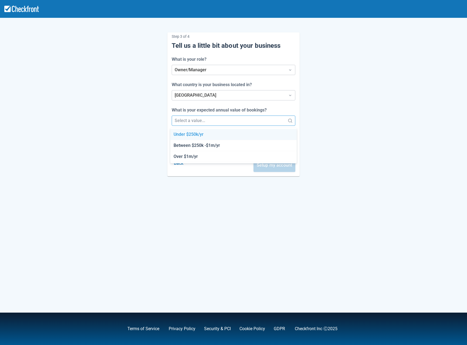
click at [180, 134] on div "Under $250k/yr" at bounding box center [233, 134] width 126 height 11
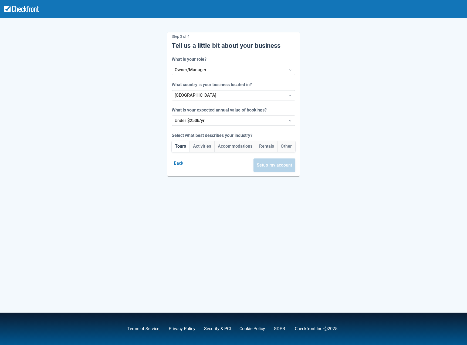
click at [175, 144] on button "Tours" at bounding box center [181, 146] width 18 height 11
click at [305, 168] on div "Step 3 of 4 Tell us a little bit about your business What is your role? Owner/M…" at bounding box center [233, 100] width 307 height 152
click at [290, 165] on button "Setup my account" at bounding box center [274, 164] width 42 height 13
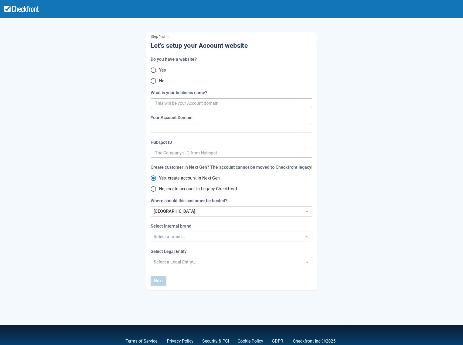
click at [162, 103] on input "What is your business name?" at bounding box center [231, 103] width 152 height 10
click at [163, 105] on input "What is your business name?" at bounding box center [231, 103] width 152 height 10
type input "se"
type input "s"
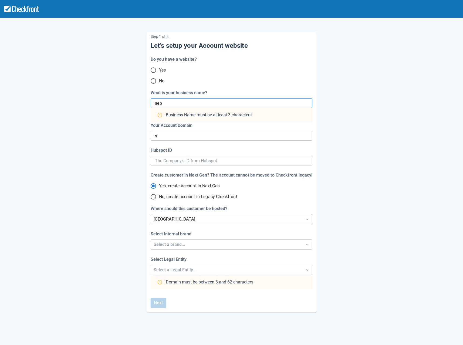
type input "sept"
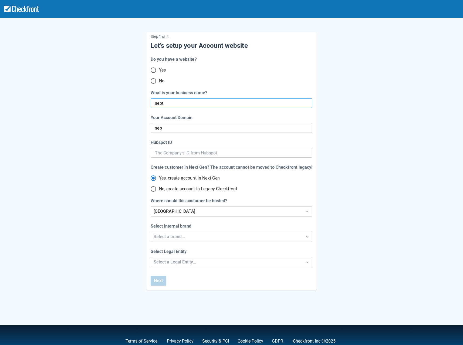
type input "sept"
type input "sept112"
type input "sept-112"
type input "[DATE]"
type input "sept-1"
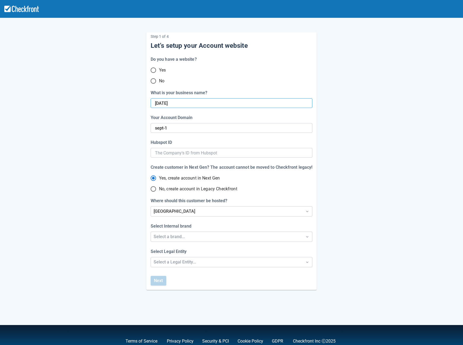
type input "[DATE]"
type input "sept-12"
paste input "account-domain001"
type input "sept12account-domain001"
type input "sept-12-account-domain-001"
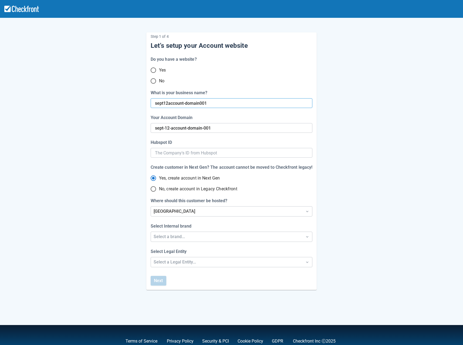
type input "sept12account-domain00"
type input "sept-12-account-domain-00"
type input "sept12account-domain004"
type input "sept-12-account-domain-004"
type input "sept12account-domain004"
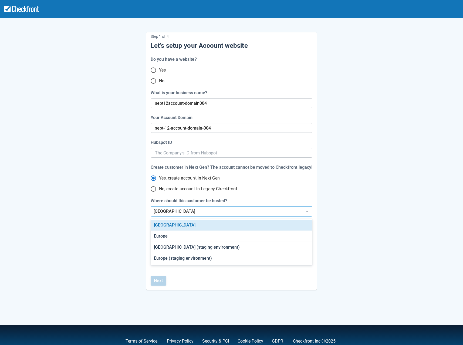
click at [212, 213] on div "[GEOGRAPHIC_DATA]" at bounding box center [226, 211] width 146 height 6
click at [205, 244] on div "[GEOGRAPHIC_DATA] (staging environment)" at bounding box center [231, 247] width 161 height 11
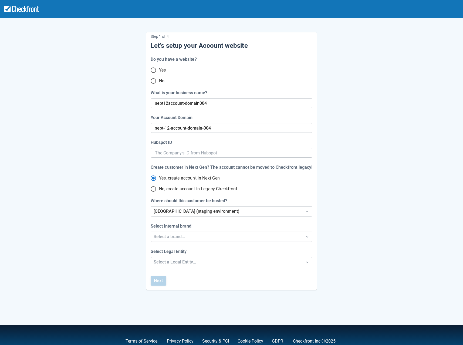
click at [184, 262] on div "Select a Legal Entity..." at bounding box center [226, 262] width 146 height 6
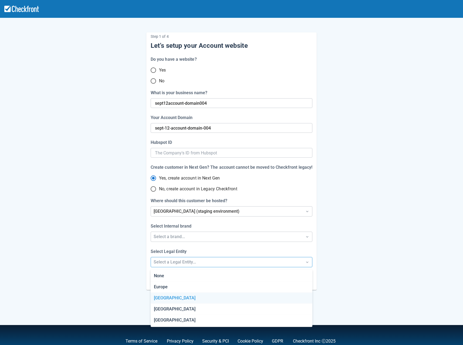
click at [177, 298] on div "[GEOGRAPHIC_DATA]" at bounding box center [231, 297] width 161 height 11
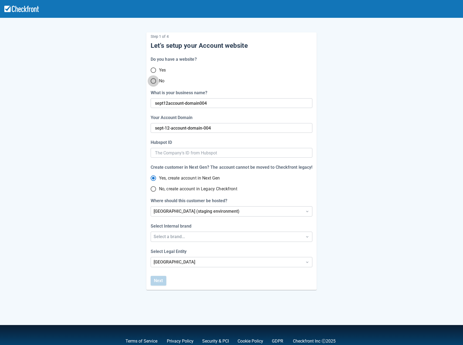
click at [156, 83] on input "No" at bounding box center [153, 80] width 11 height 11
radio input "true"
click at [222, 127] on input "sept-12-account-domain-004" at bounding box center [231, 128] width 153 height 10
click at [220, 105] on input "sept12account-domain004" at bounding box center [231, 103] width 152 height 10
type input "sept12account-domain00"
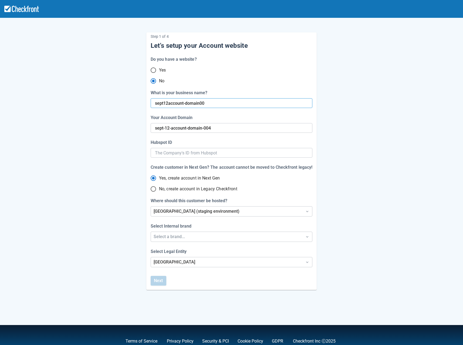
type input "sept-12-account-domain-00"
radio input "true"
type input "sept12account-domain005"
radio input "false"
type input "sept-12-account-domain-005"
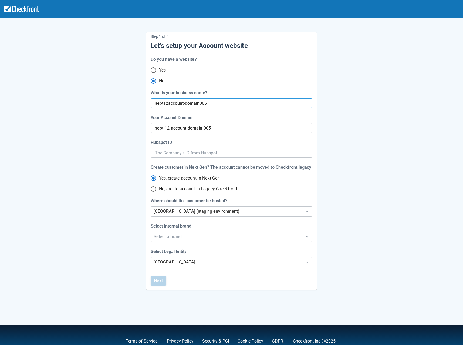
radio input "false"
type input "sept12account-domain005"
click at [217, 273] on div "Step 1 of 4 Let’s setup your Account website Do you have a website? Yes No What…" at bounding box center [231, 160] width 170 height 257
click at [173, 235] on div "Select a brand..." at bounding box center [226, 236] width 146 height 6
click at [172, 250] on div "Checkfront" at bounding box center [231, 250] width 161 height 11
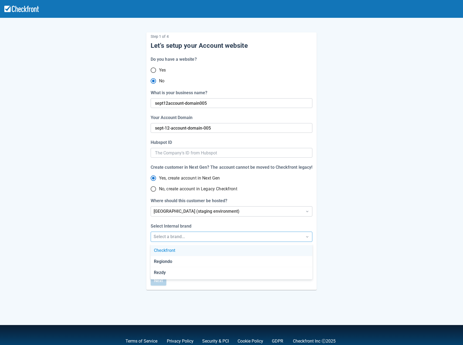
radio input "false"
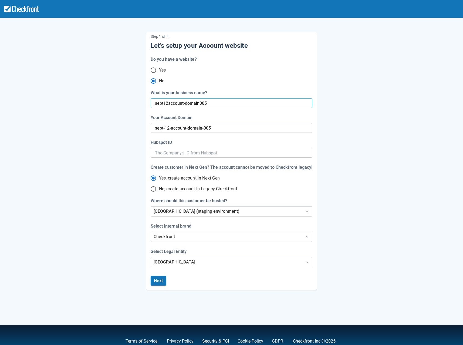
click at [216, 102] on input "sept12account-domain005" at bounding box center [231, 103] width 152 height 10
click at [160, 280] on button "Next" at bounding box center [159, 281] width 16 height 10
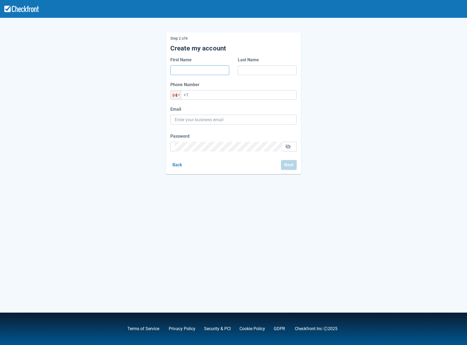
click at [178, 71] on input "First Name" at bounding box center [200, 70] width 50 height 10
type input "[PERSON_NAME]"
click at [80, 71] on div "Step 2 of 4 Create my account First Name [PERSON_NAME] Last Name Phone Number P…" at bounding box center [233, 99] width 307 height 150
click at [273, 71] on input "Last Name" at bounding box center [267, 70] width 50 height 10
type input "[PERSON_NAME]"
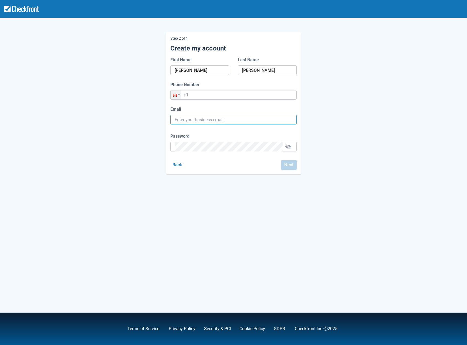
click at [197, 121] on input "Email" at bounding box center [234, 120] width 118 height 10
click at [149, 128] on div "Step 2 of 4 Create my account First Name [PERSON_NAME] Last Name [PERSON_NAME] …" at bounding box center [233, 99] width 307 height 150
click at [190, 122] on input "Email" at bounding box center [234, 120] width 118 height 10
drag, startPoint x: 242, startPoint y: 120, endPoint x: 172, endPoint y: 121, distance: 69.6
click at [172, 121] on div "[EMAIL_ADDRESS][DATE][DOMAIN_NAME]" at bounding box center [233, 120] width 126 height 10
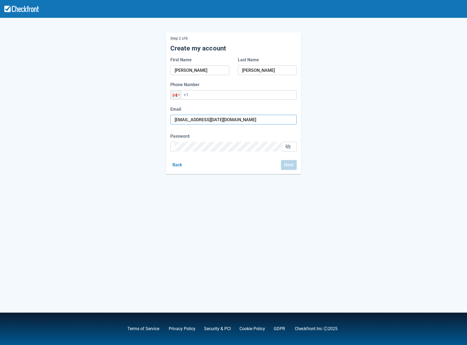
type input "[EMAIL_ADDRESS][DATE][DOMAIN_NAME]"
click at [136, 156] on div "Step 2 of 4 Create my account First Name [PERSON_NAME] Last Name [PERSON_NAME] …" at bounding box center [233, 99] width 307 height 150
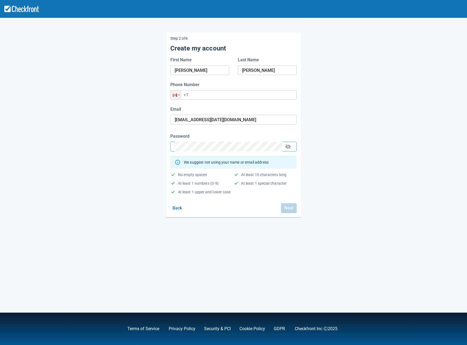
click at [227, 207] on div "Back Next" at bounding box center [232, 207] width 128 height 12
click at [208, 94] on input "+1" at bounding box center [233, 94] width 126 height 9
type input "[PHONE_NUMBER]"
click at [289, 213] on div "Step 2 of 4 Create my account First Name [PERSON_NAME] Last Name [PERSON_NAME] …" at bounding box center [233, 124] width 135 height 185
click at [289, 207] on button "Next" at bounding box center [289, 208] width 16 height 10
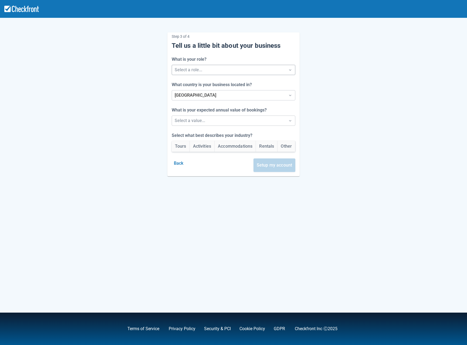
drag, startPoint x: 188, startPoint y: 64, endPoint x: 193, endPoint y: 71, distance: 9.1
click at [188, 64] on div "What is your role? Select a role..." at bounding box center [234, 65] width 124 height 19
click at [194, 76] on div "Step 3 of 4 Tell us a little bit about your business What is your role? Select …" at bounding box center [233, 104] width 132 height 144
click at [193, 70] on div at bounding box center [229, 70] width 108 height 8
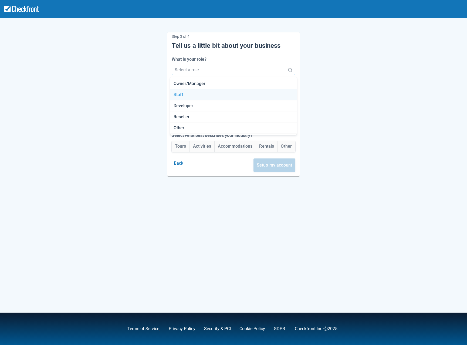
click at [181, 95] on div "Staff" at bounding box center [233, 94] width 126 height 11
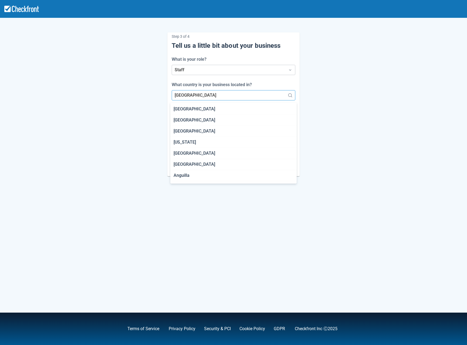
click at [183, 98] on div at bounding box center [229, 95] width 108 height 8
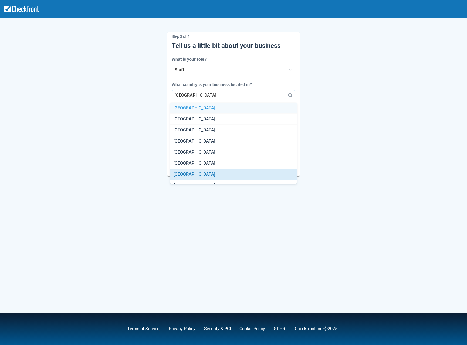
click at [110, 95] on div "Step 3 of 4 Tell us a little bit about your business What is your role? Staff W…" at bounding box center [233, 100] width 307 height 152
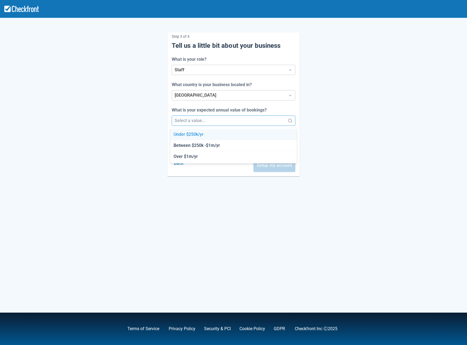
click at [180, 119] on div at bounding box center [229, 121] width 108 height 8
click at [185, 159] on div "Over $1m/yr" at bounding box center [233, 156] width 126 height 11
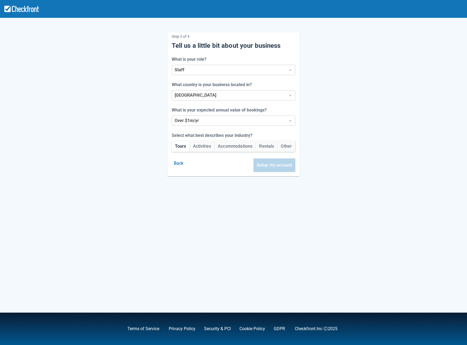
click at [172, 145] on button "Tours" at bounding box center [181, 146] width 18 height 11
click at [287, 166] on button "Setup my account" at bounding box center [274, 164] width 42 height 13
